Goal: Transaction & Acquisition: Purchase product/service

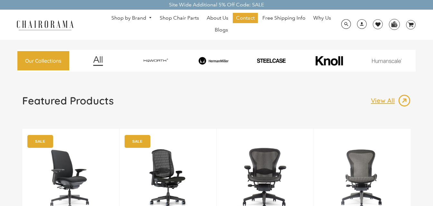
scroll to position [97, 0]
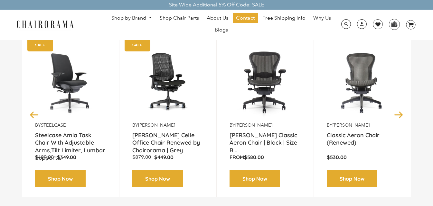
click at [60, 103] on img at bounding box center [70, 82] width 71 height 80
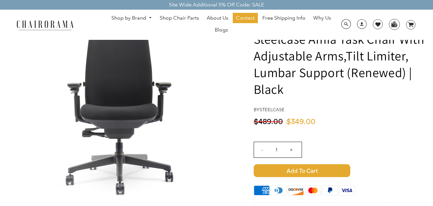
scroll to position [32, 0]
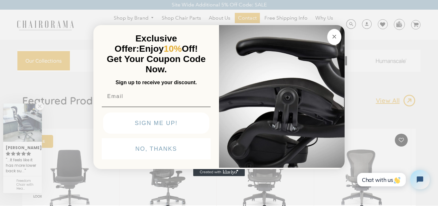
click at [160, 105] on div "POPUP Form" at bounding box center [156, 97] width 113 height 18
click at [130, 97] on input "Email" at bounding box center [156, 96] width 109 height 13
type input "[EMAIL_ADDRESS][DOMAIN_NAME]"
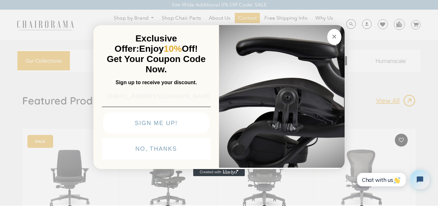
drag, startPoint x: 333, startPoint y: 35, endPoint x: 292, endPoint y: 1, distance: 54.1
click at [333, 35] on icon "Close dialog" at bounding box center [334, 37] width 8 height 8
